Goal: Transaction & Acquisition: Purchase product/service

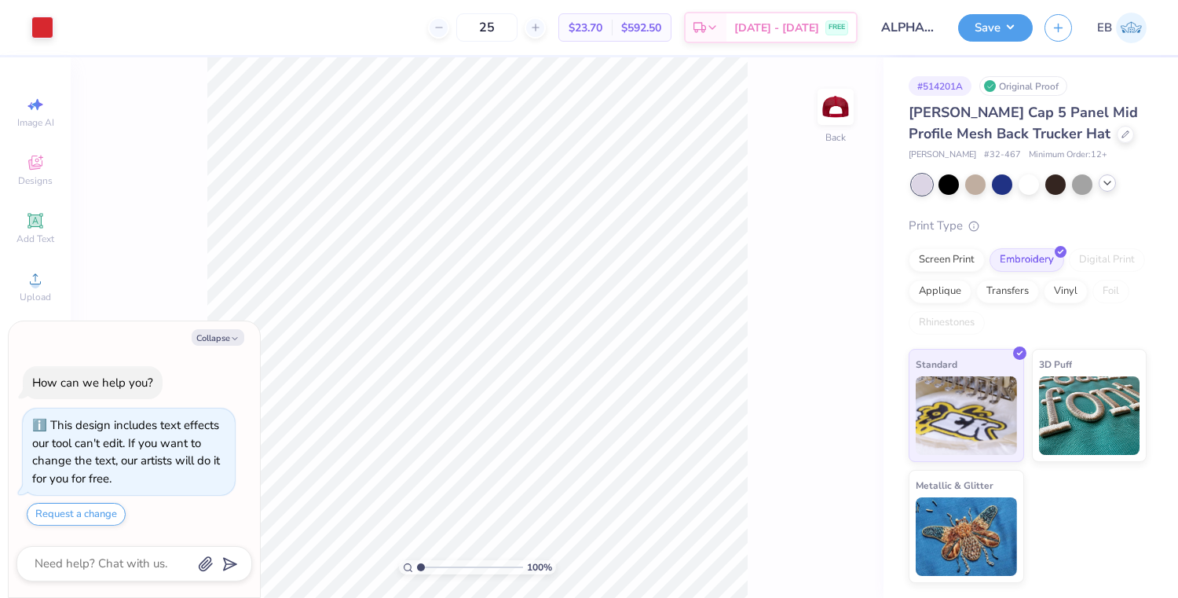
click at [1101, 191] on div at bounding box center [1029, 184] width 235 height 20
click at [1107, 189] on div at bounding box center [1107, 182] width 17 height 17
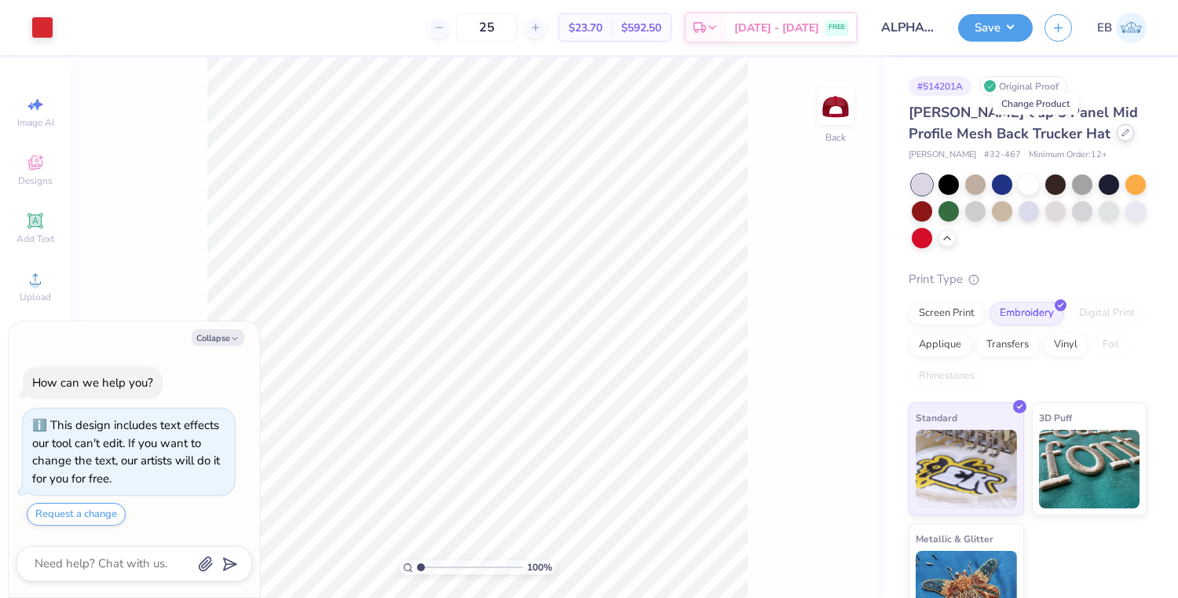
click at [1117, 137] on div at bounding box center [1125, 132] width 17 height 17
type textarea "x"
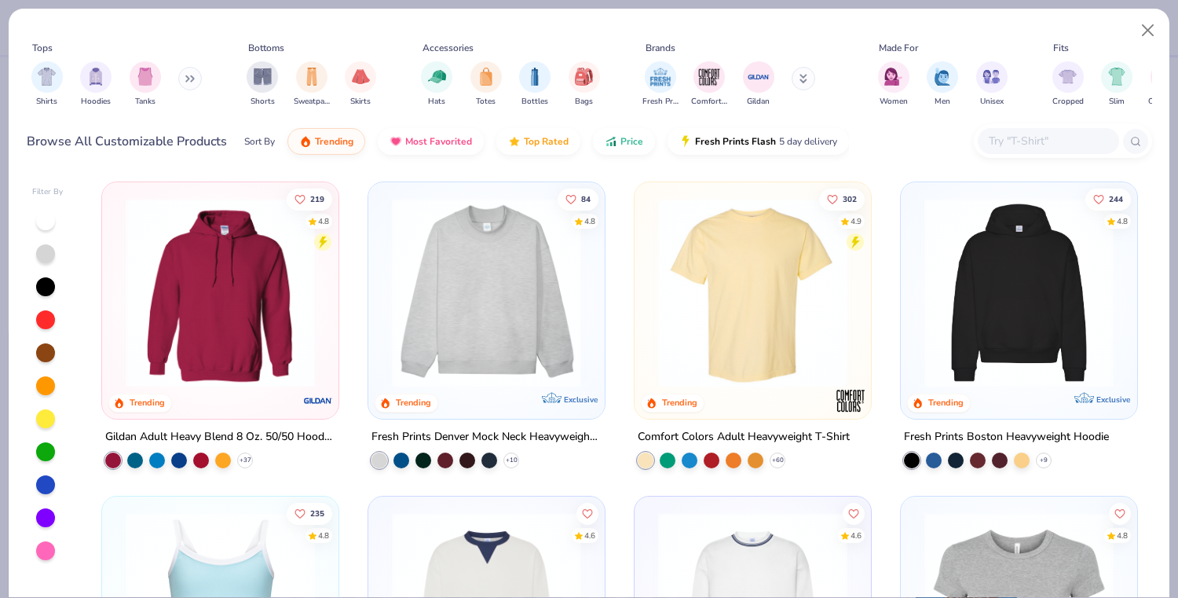
click at [1017, 146] on input "text" at bounding box center [1047, 141] width 121 height 18
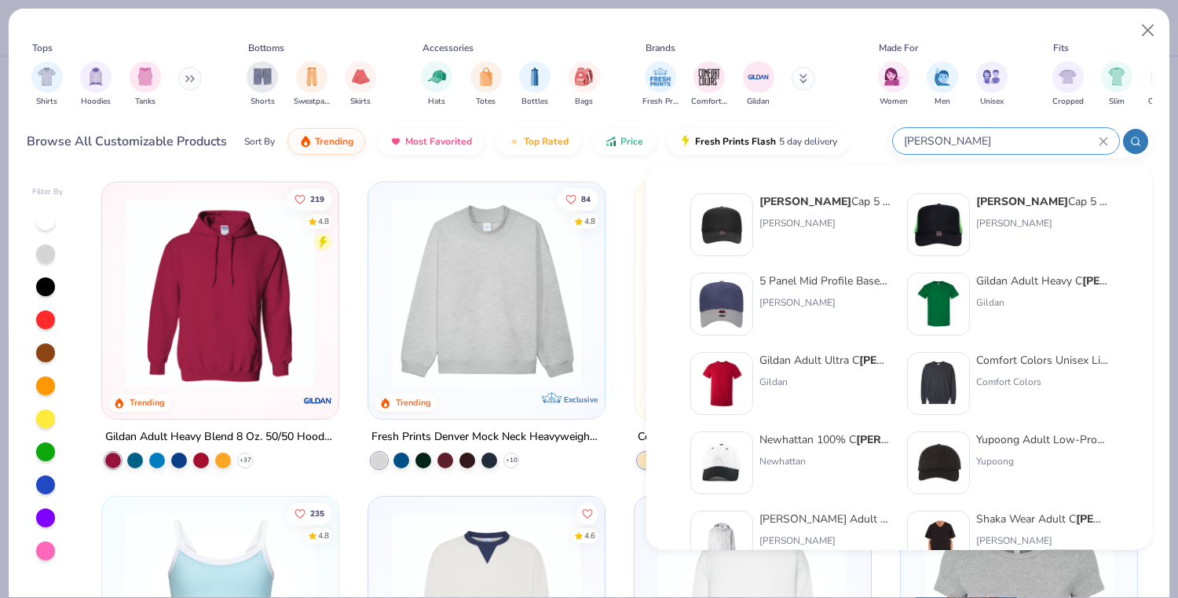
type input "[PERSON_NAME]"
click at [781, 281] on div "5 Panel Mid Profile Baseball Cap" at bounding box center [825, 281] width 132 height 16
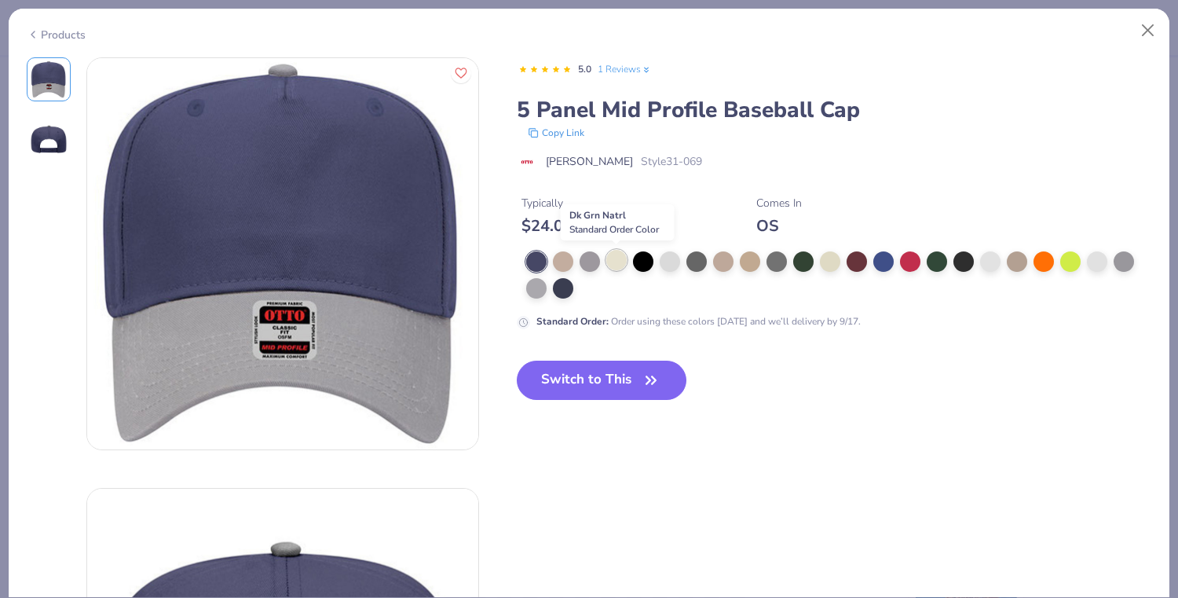
click at [620, 265] on div at bounding box center [616, 260] width 20 height 20
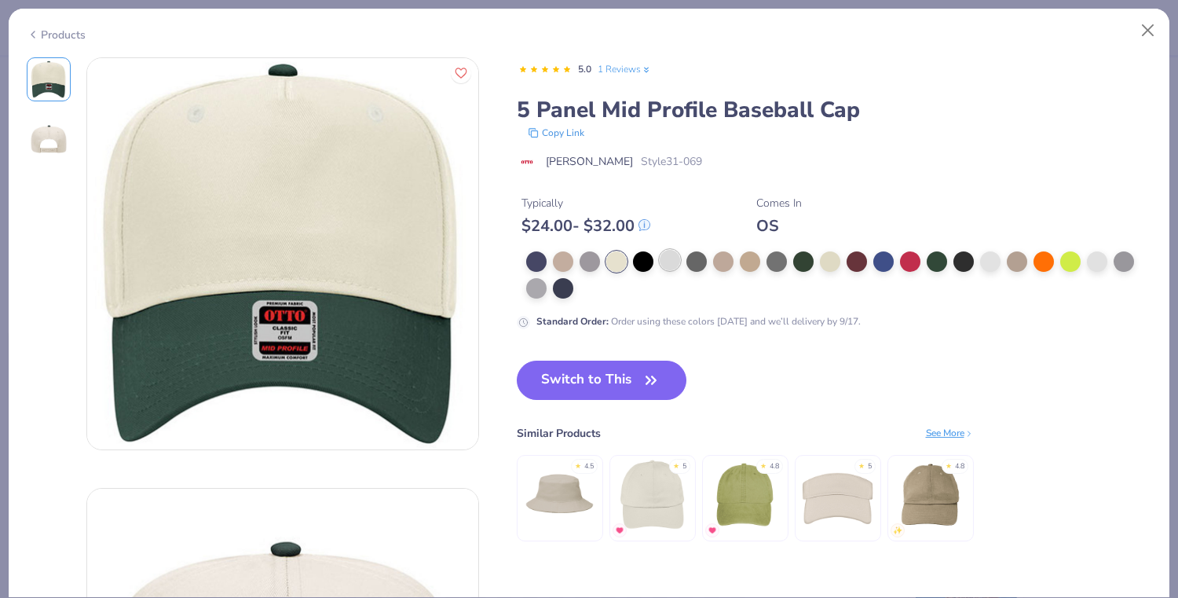
click at [671, 258] on div at bounding box center [670, 260] width 20 height 20
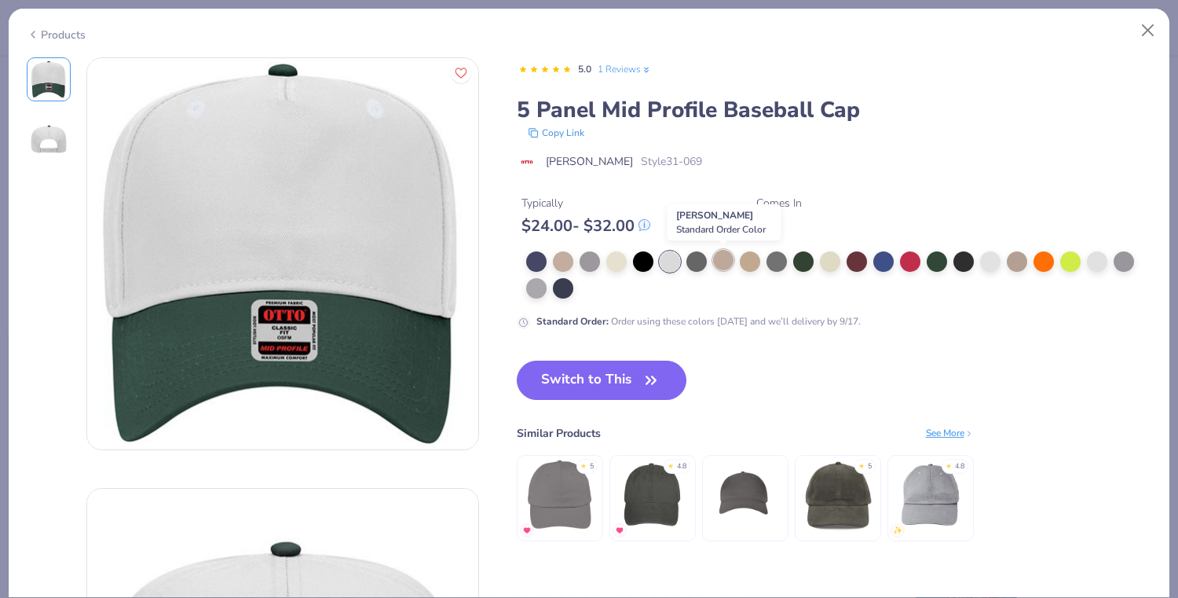
click at [724, 262] on div at bounding box center [723, 260] width 20 height 20
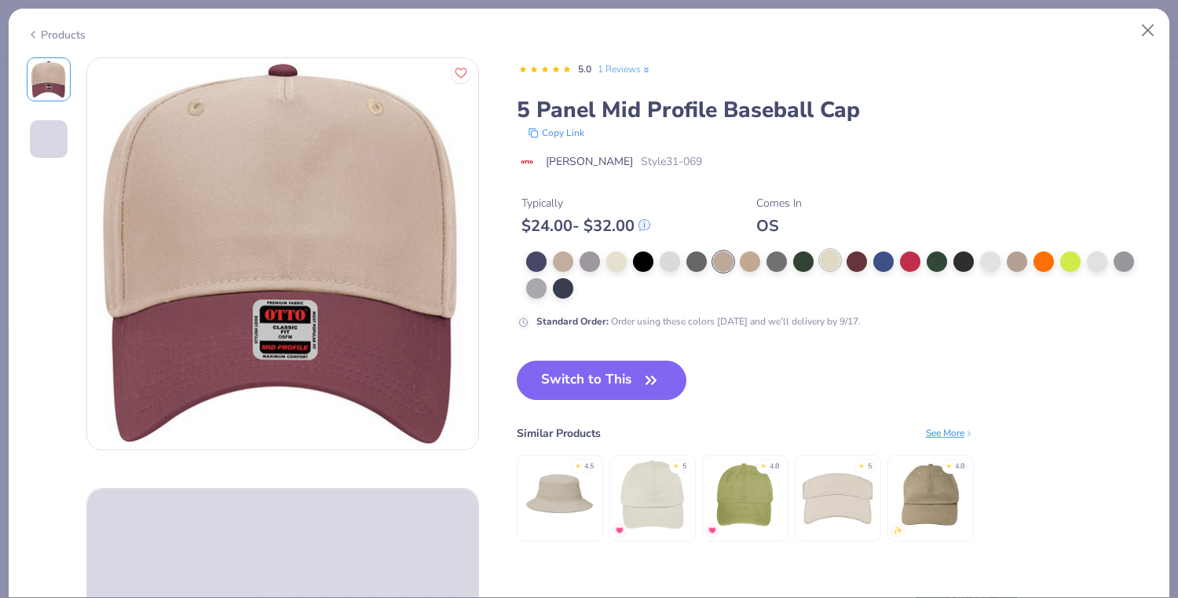
click at [830, 263] on div at bounding box center [830, 260] width 20 height 20
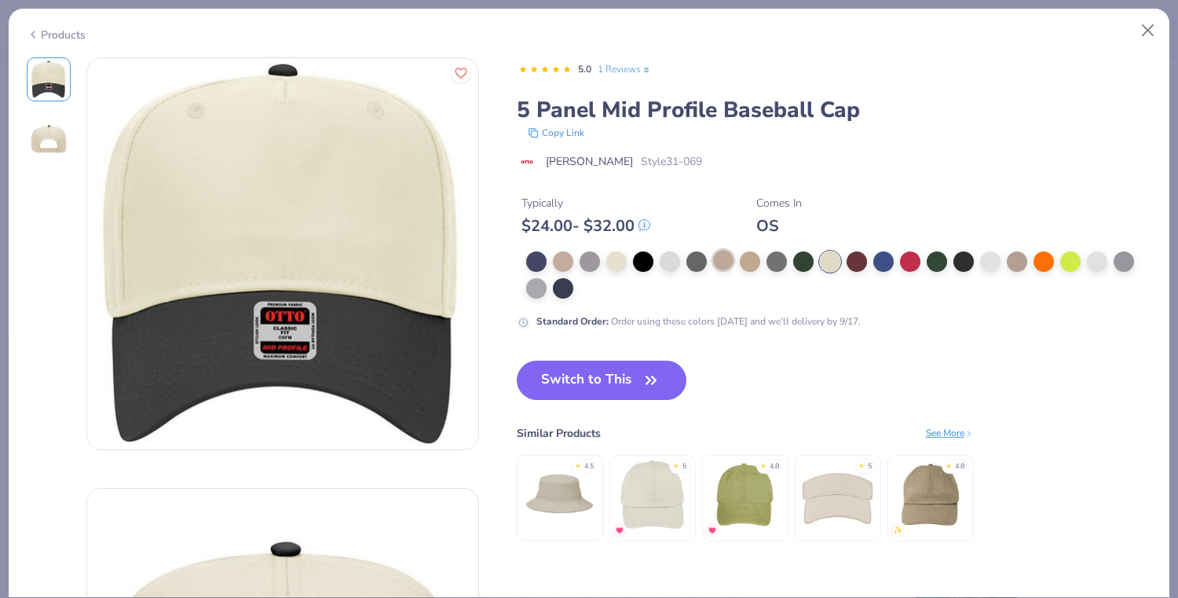
click at [728, 262] on div at bounding box center [723, 260] width 20 height 20
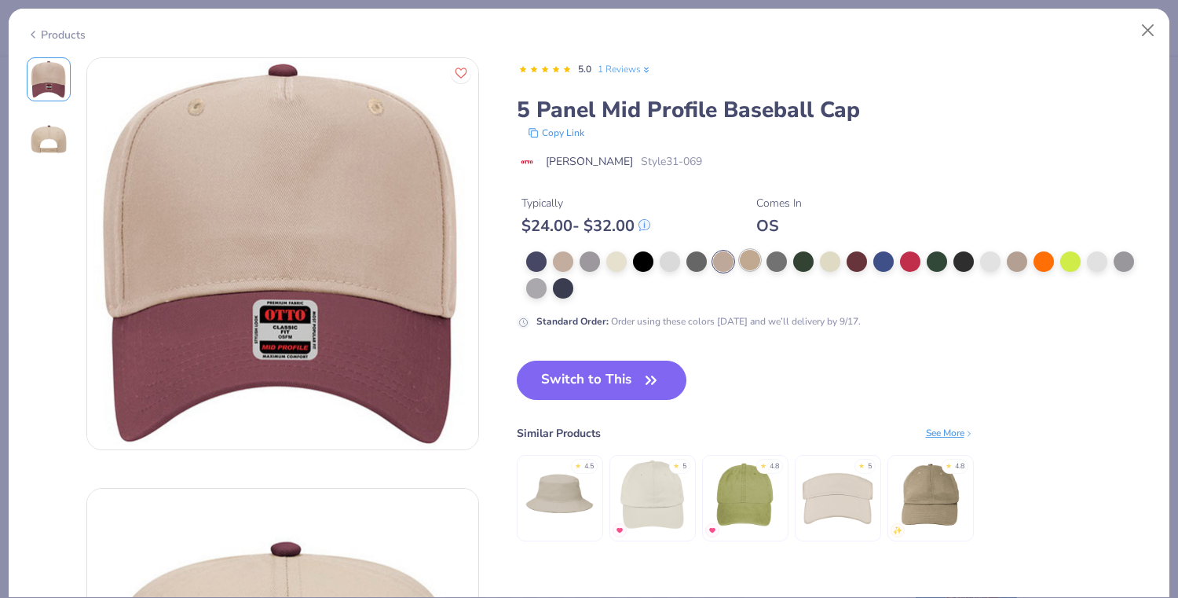
click at [742, 262] on div at bounding box center [750, 260] width 20 height 20
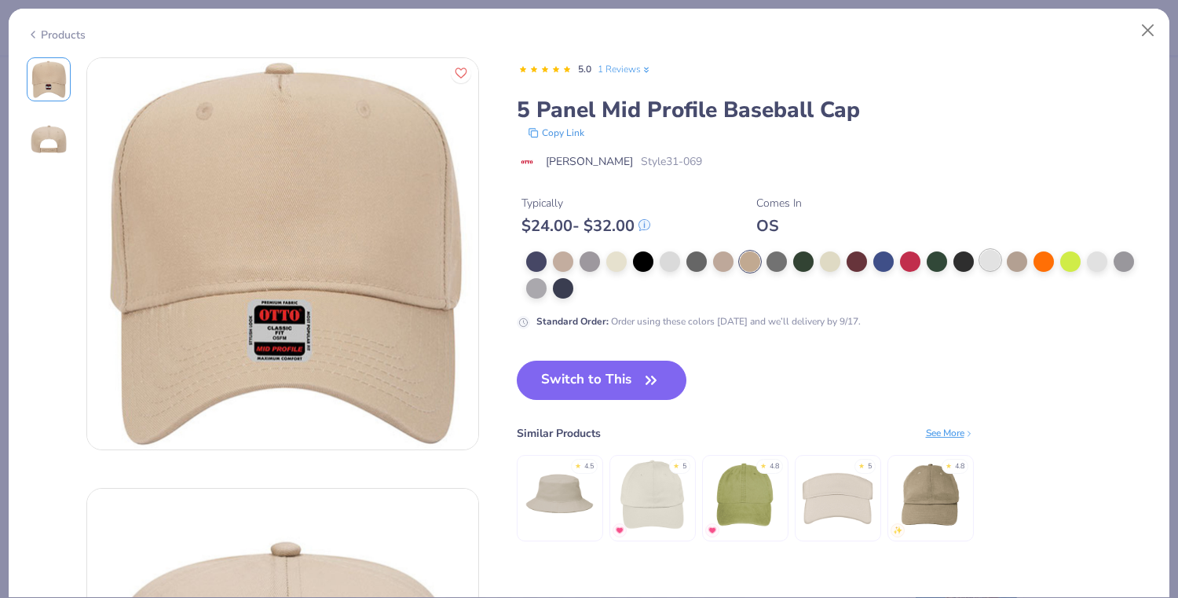
click at [986, 262] on div at bounding box center [990, 260] width 20 height 20
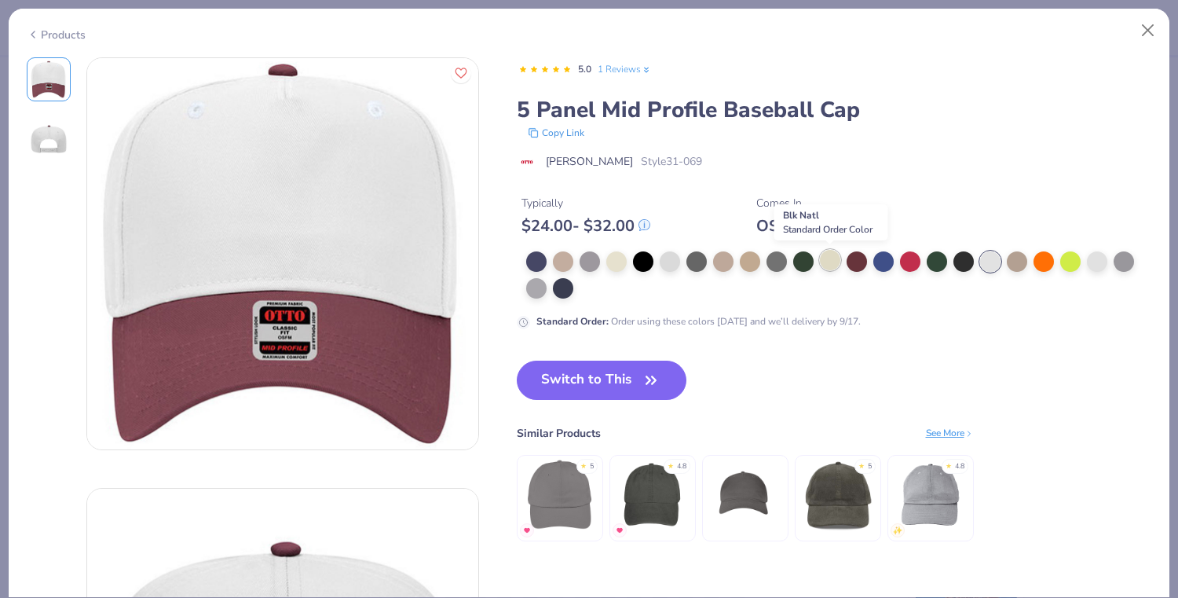
click at [829, 262] on div at bounding box center [830, 260] width 20 height 20
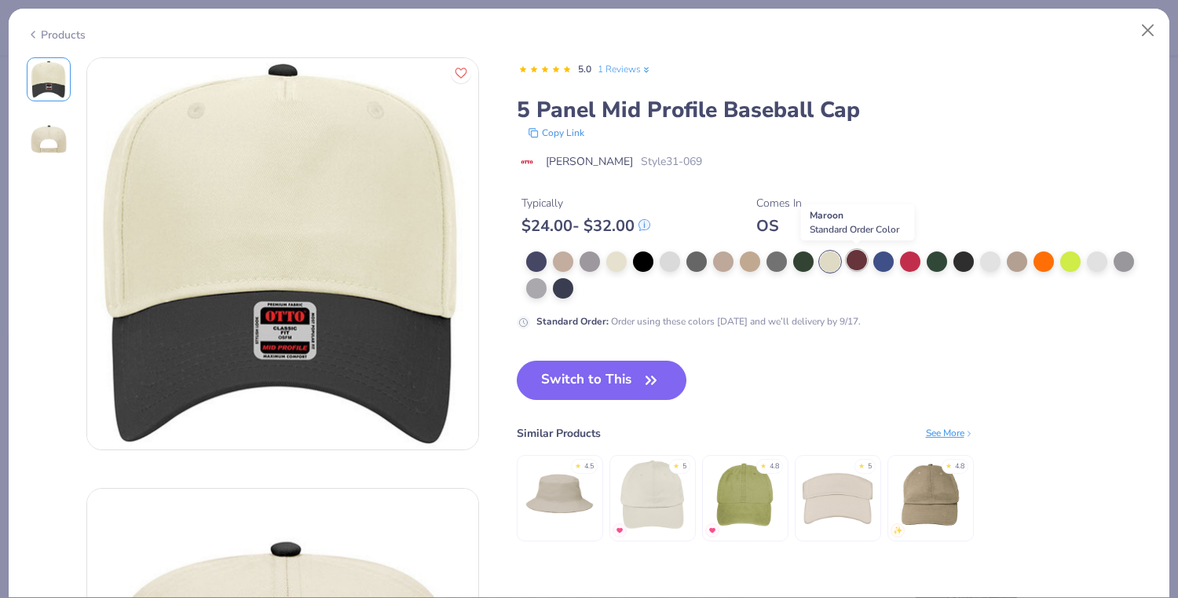
click at [865, 262] on div at bounding box center [857, 260] width 20 height 20
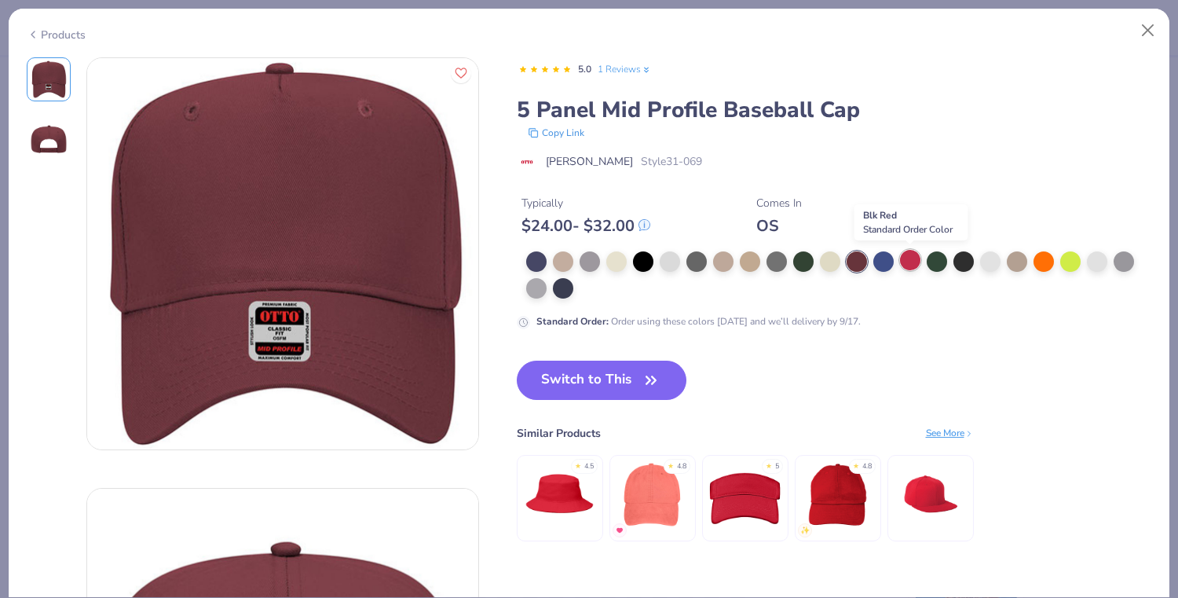
click at [906, 262] on div at bounding box center [910, 260] width 20 height 20
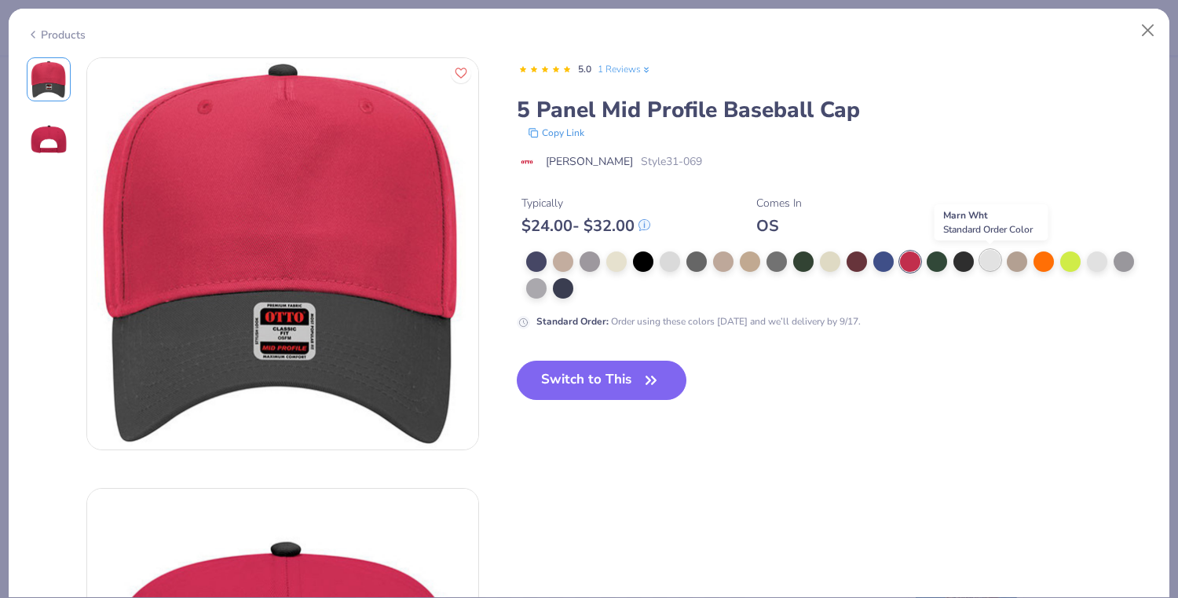
click at [989, 262] on div at bounding box center [990, 260] width 20 height 20
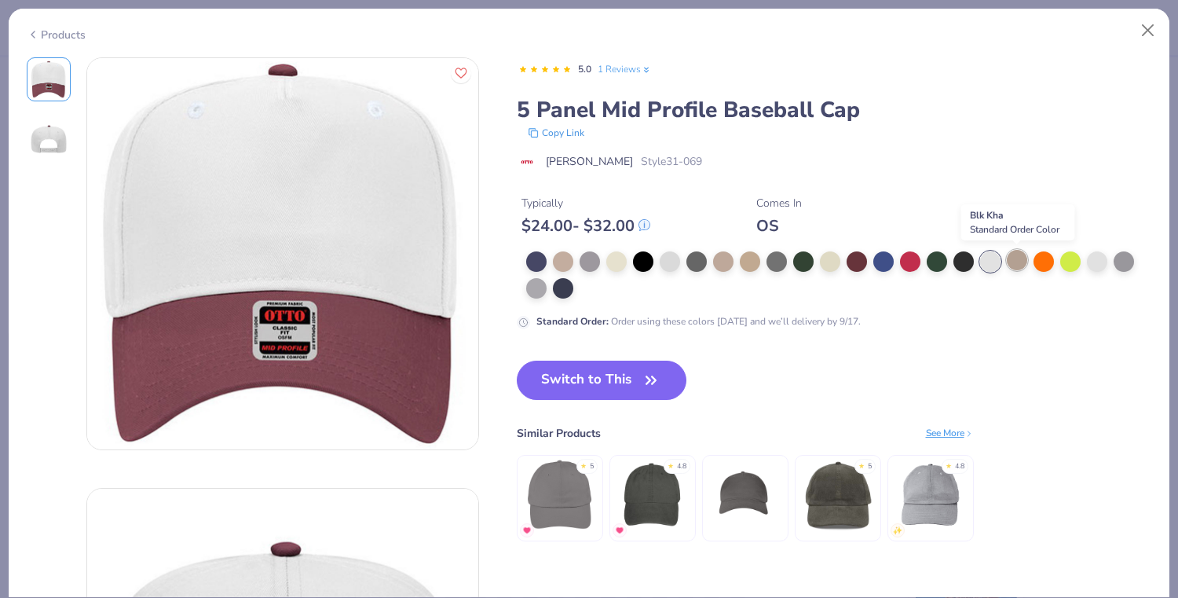
click at [1014, 262] on div at bounding box center [1017, 260] width 20 height 20
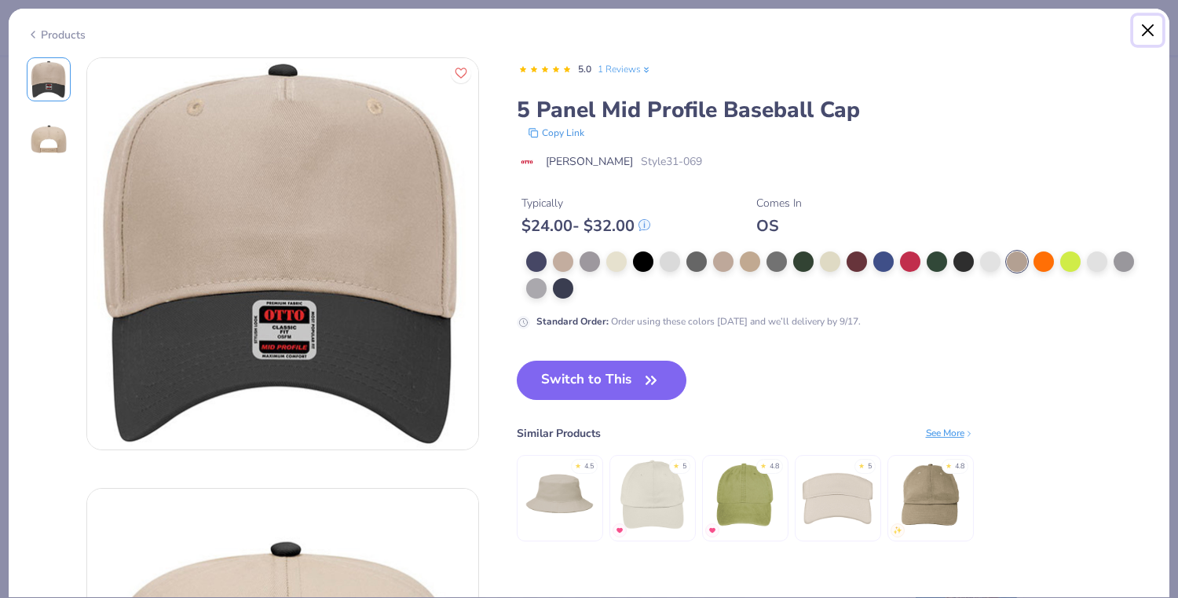
click at [1141, 38] on button "Close" at bounding box center [1148, 31] width 30 height 30
type textarea "x"
